Goal: Navigation & Orientation: Find specific page/section

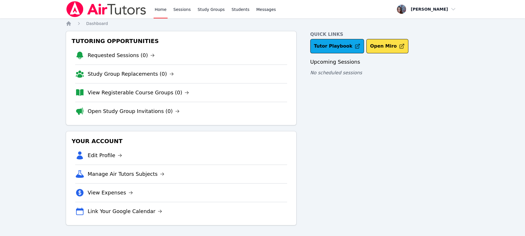
click at [180, 10] on link "Sessions" at bounding box center [182, 9] width 20 height 18
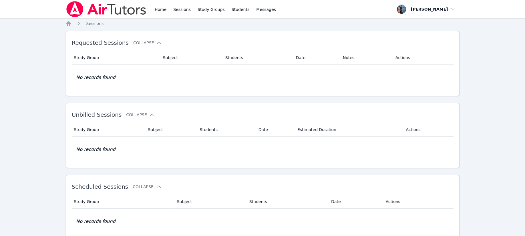
click at [204, 9] on link "Study Groups" at bounding box center [211, 9] width 29 height 18
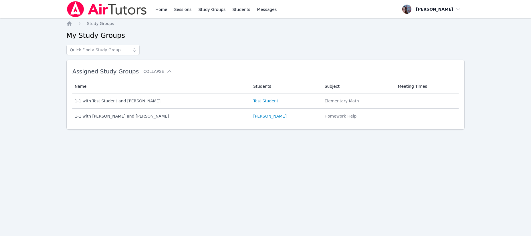
click at [120, 117] on div "1-1 with [PERSON_NAME] and [PERSON_NAME]" at bounding box center [161, 116] width 172 height 6
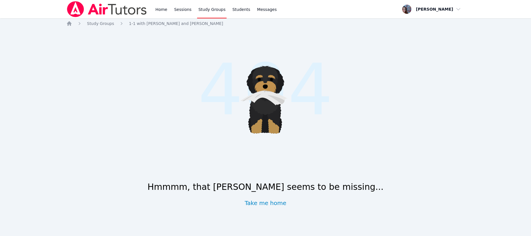
click at [239, 10] on link "Students" at bounding box center [241, 9] width 20 height 18
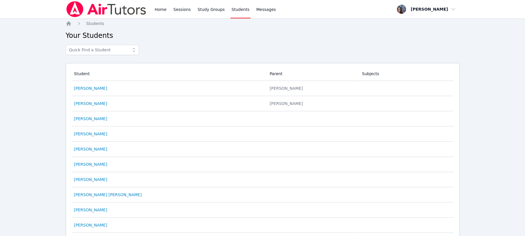
click at [97, 87] on link "[PERSON_NAME]" at bounding box center [90, 88] width 33 height 6
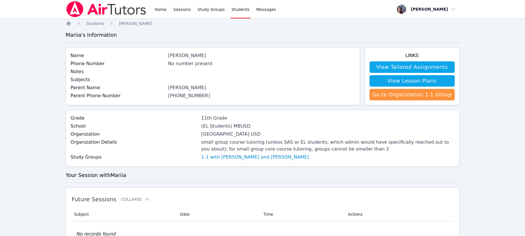
click at [244, 157] on link "1-1 with [PERSON_NAME] and [PERSON_NAME]" at bounding box center [255, 156] width 108 height 7
